Goal: Check status: Check status

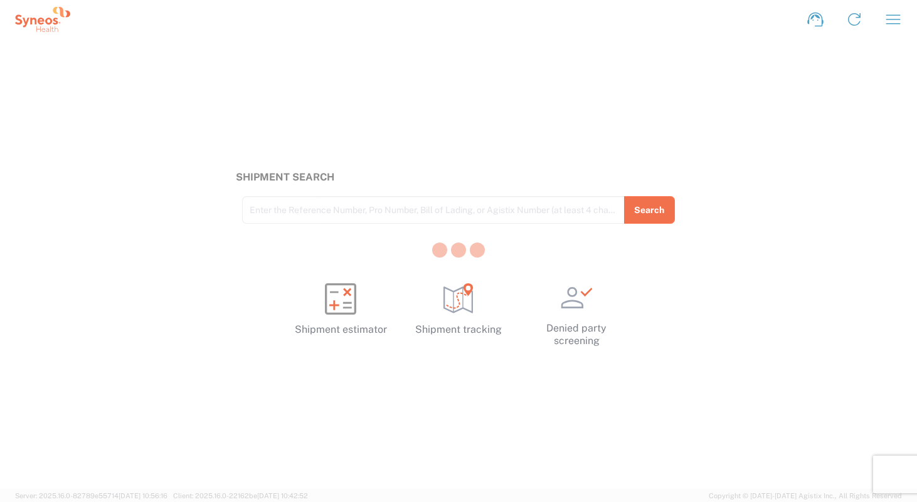
click at [883, 19] on div at bounding box center [458, 251] width 917 height 502
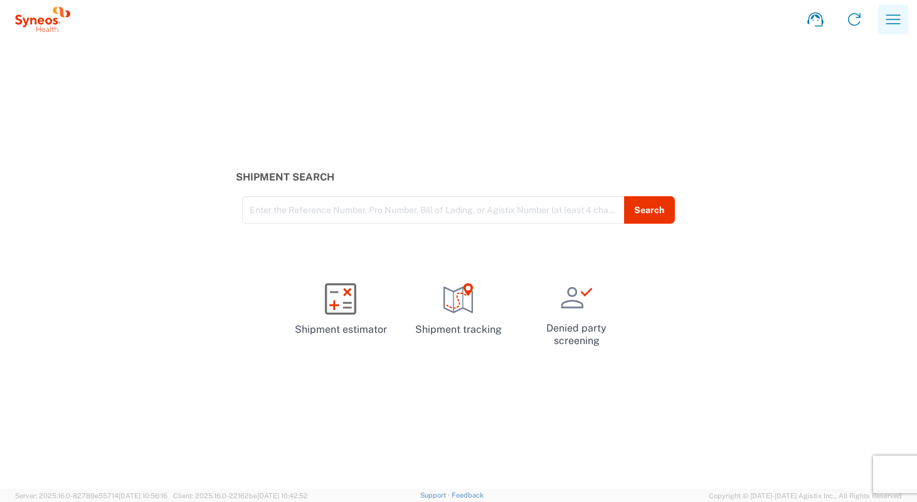
click at [891, 19] on icon "button" at bounding box center [893, 18] width 14 height 9
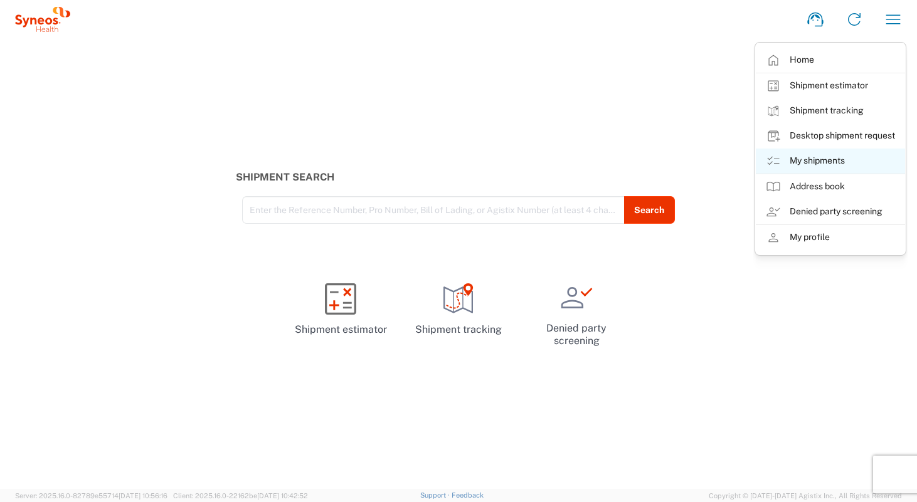
click at [856, 157] on link "My shipments" at bounding box center [830, 161] width 149 height 25
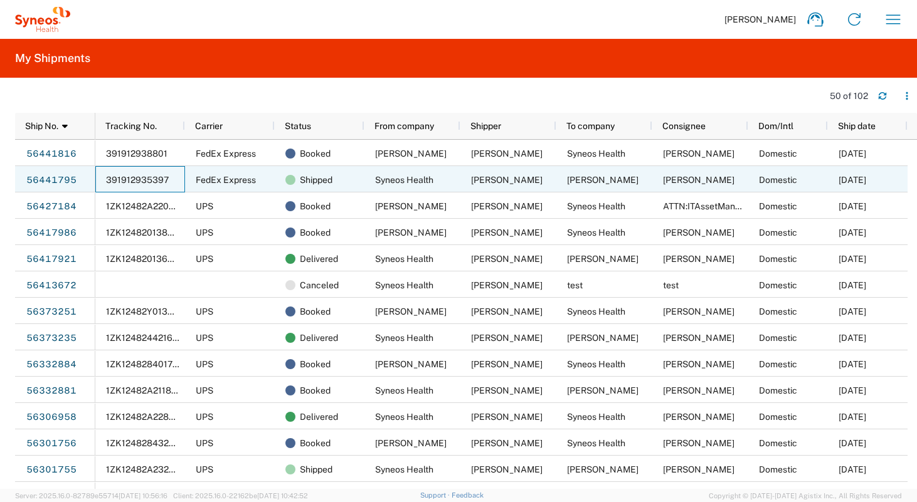
click at [150, 179] on span "391912935397" at bounding box center [137, 180] width 63 height 10
click at [139, 177] on span "391912935397" at bounding box center [137, 180] width 63 height 10
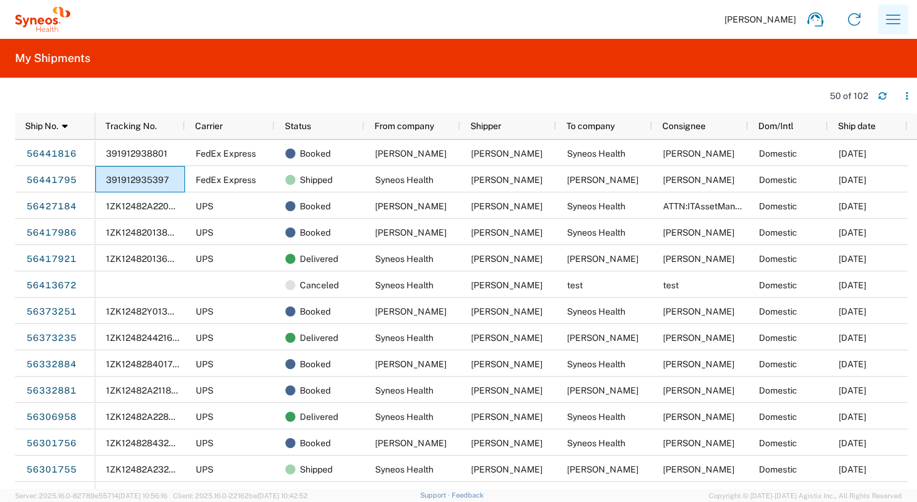
click at [896, 24] on icon "button" at bounding box center [893, 19] width 20 height 20
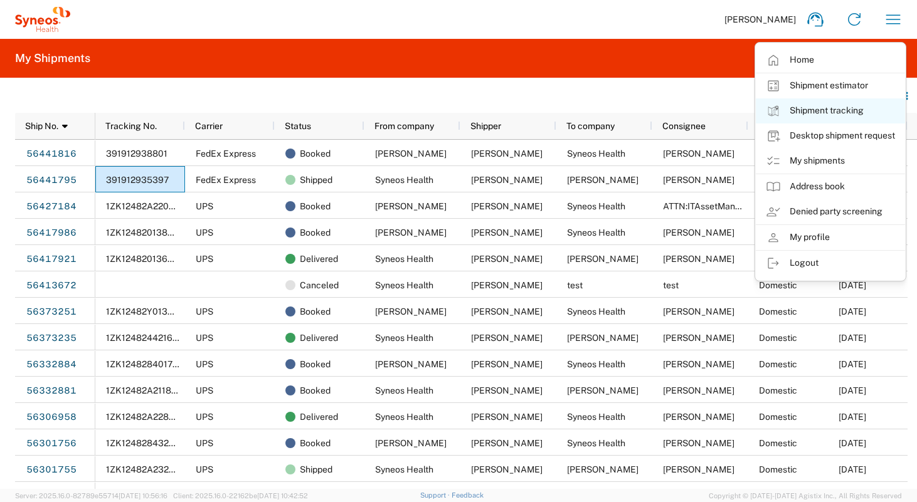
click at [861, 112] on link "Shipment tracking" at bounding box center [830, 110] width 149 height 25
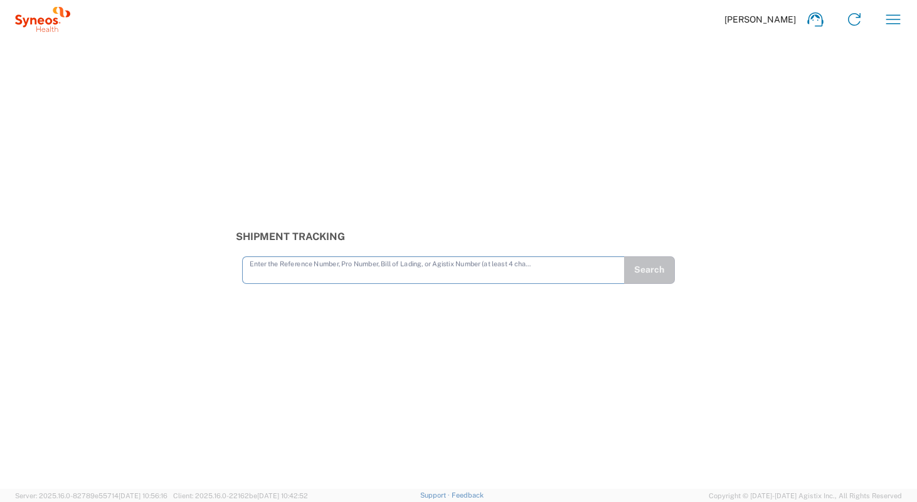
click at [460, 270] on input "text" at bounding box center [434, 269] width 368 height 22
type input "391912935397"
click at [642, 266] on button "Search" at bounding box center [648, 271] width 51 height 28
